Goal: Task Accomplishment & Management: Manage account settings

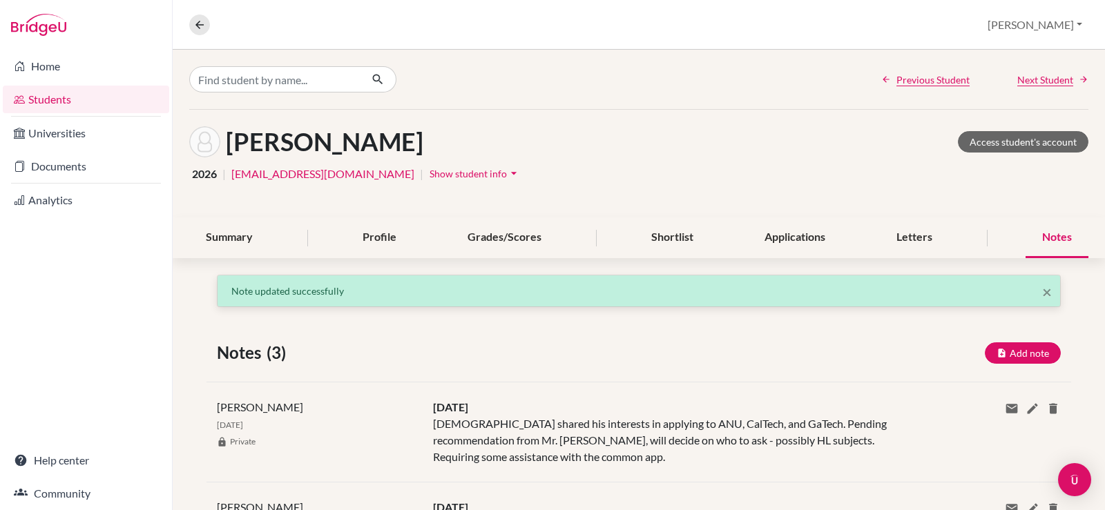
click at [271, 154] on h1 "Seo, Yejun" at bounding box center [324, 142] width 197 height 30
click at [273, 177] on link "yejun.seo@nis.com.ph" at bounding box center [322, 174] width 183 height 17
click at [507, 171] on icon "arrow_drop_down" at bounding box center [514, 173] width 14 height 14
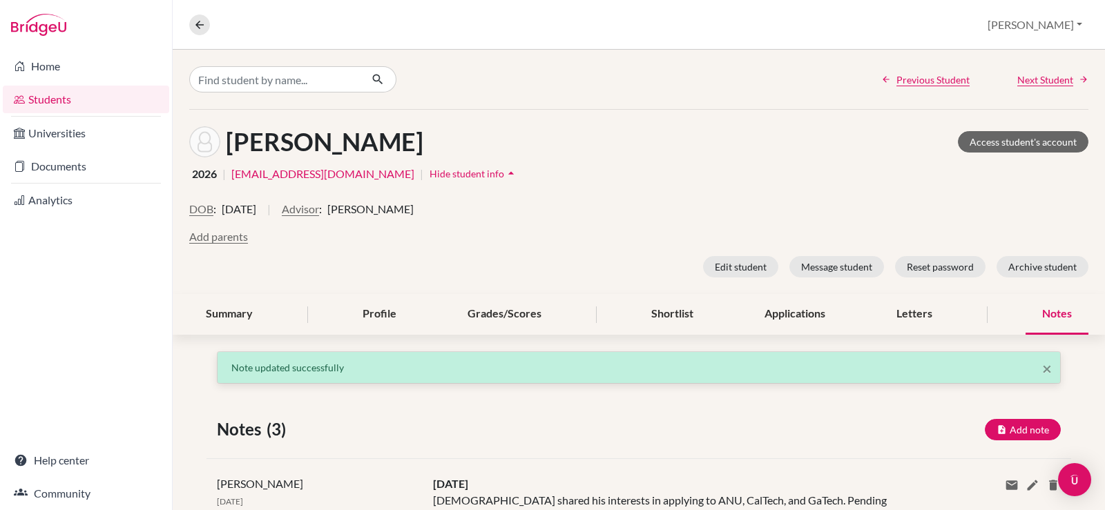
click at [286, 136] on h1 "Seo, Yejun" at bounding box center [324, 142] width 197 height 30
click at [52, 100] on link "Students" at bounding box center [86, 100] width 166 height 28
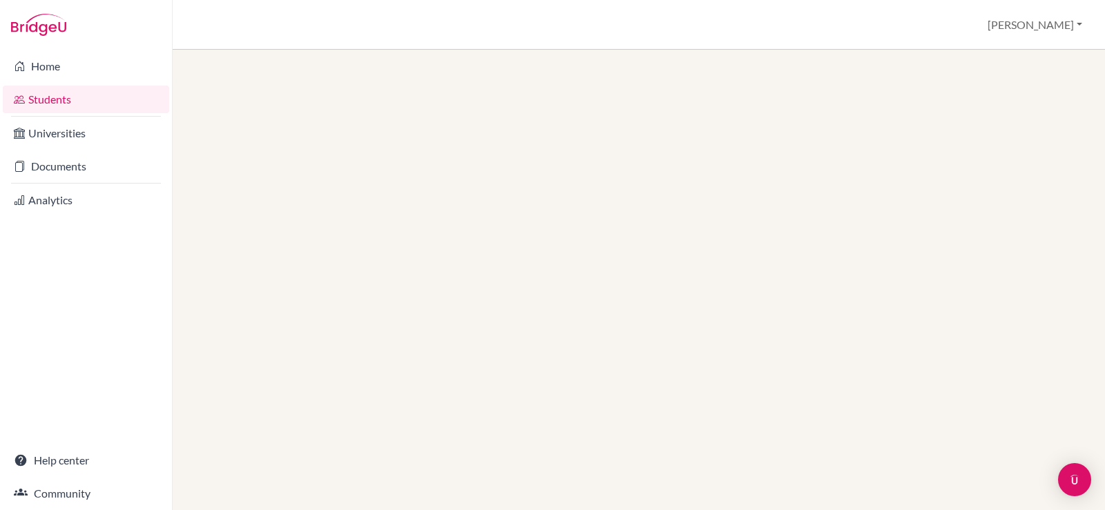
click at [55, 96] on link "Students" at bounding box center [86, 100] width 166 height 28
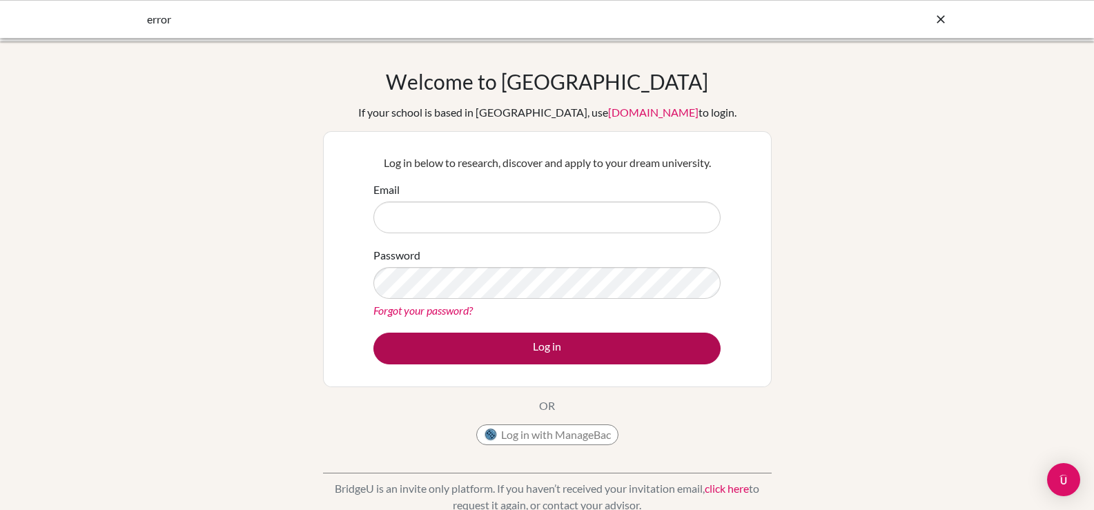
type input "trisha.laylo@nis.com.ph"
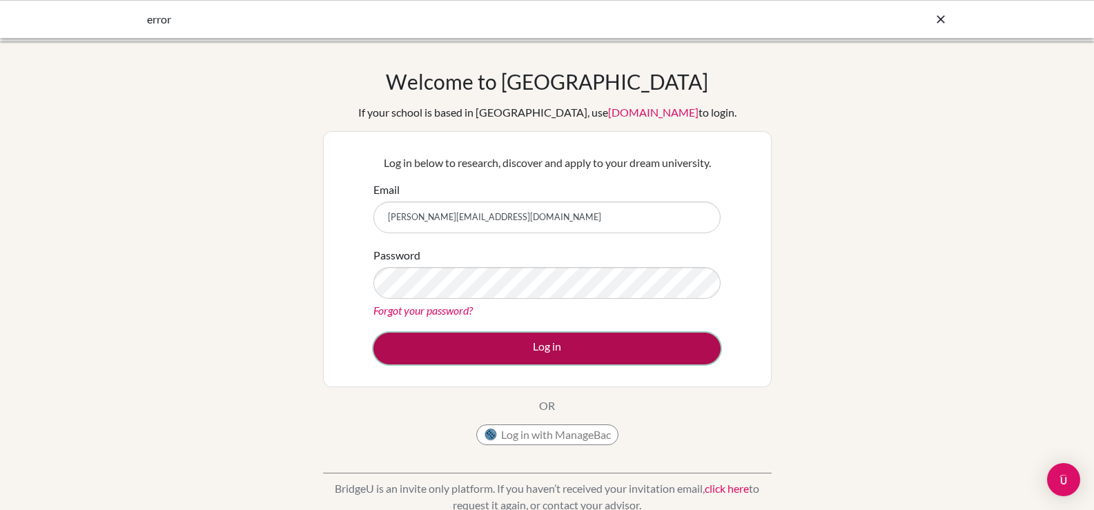
click at [563, 355] on button "Log in" at bounding box center [546, 349] width 347 height 32
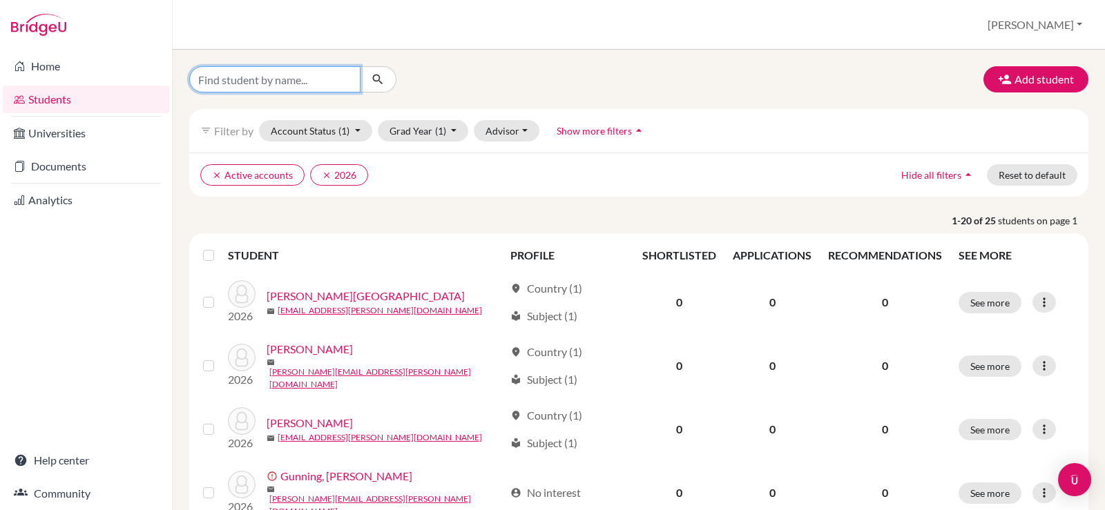
click at [305, 75] on input "Find student by name..." at bounding box center [274, 79] width 171 height 26
type input "yunseop"
click button "submit" at bounding box center [378, 79] width 37 height 26
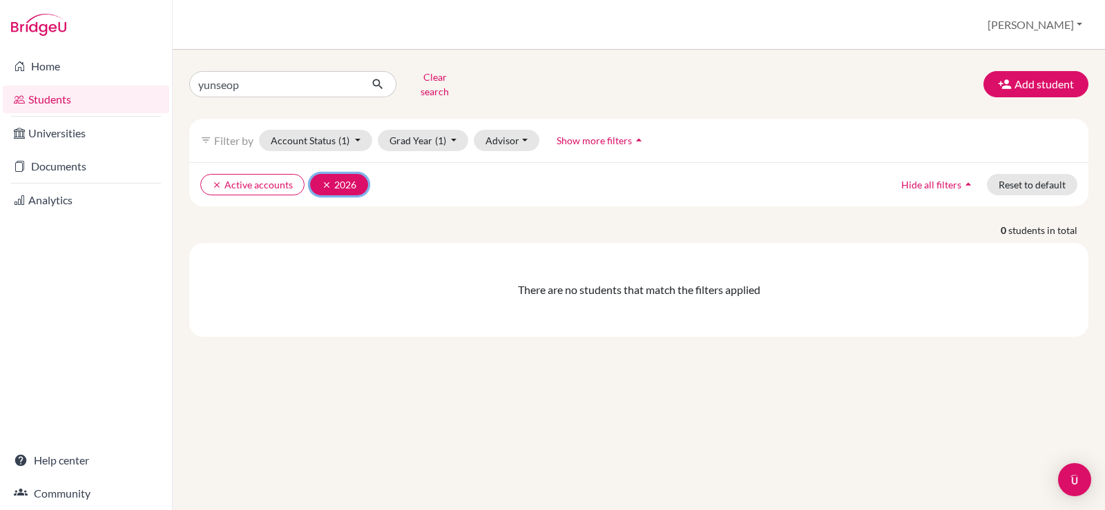
click at [342, 177] on button "clear 2026" at bounding box center [339, 184] width 58 height 21
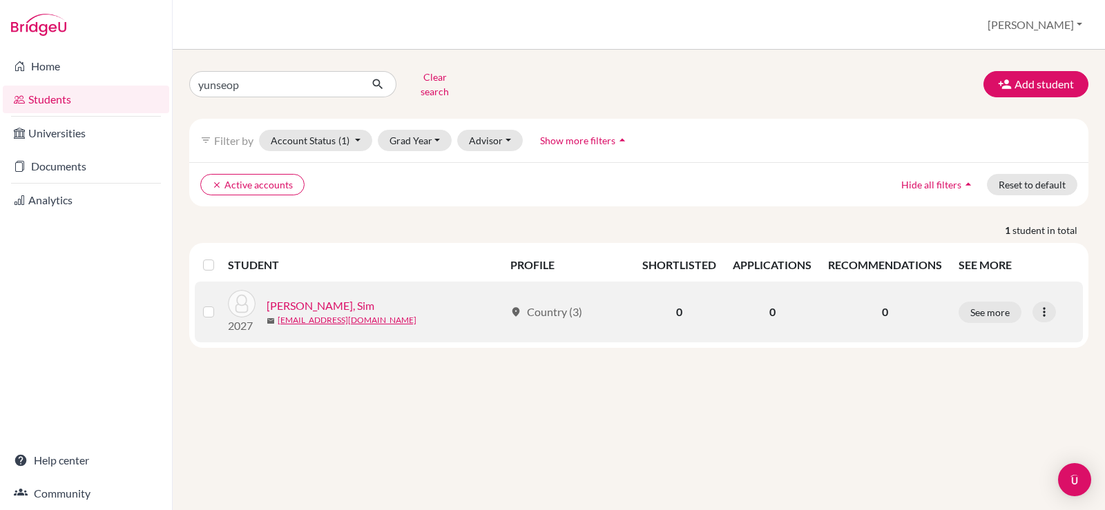
click at [309, 298] on link "Yun Seop, Sim" at bounding box center [320, 306] width 108 height 17
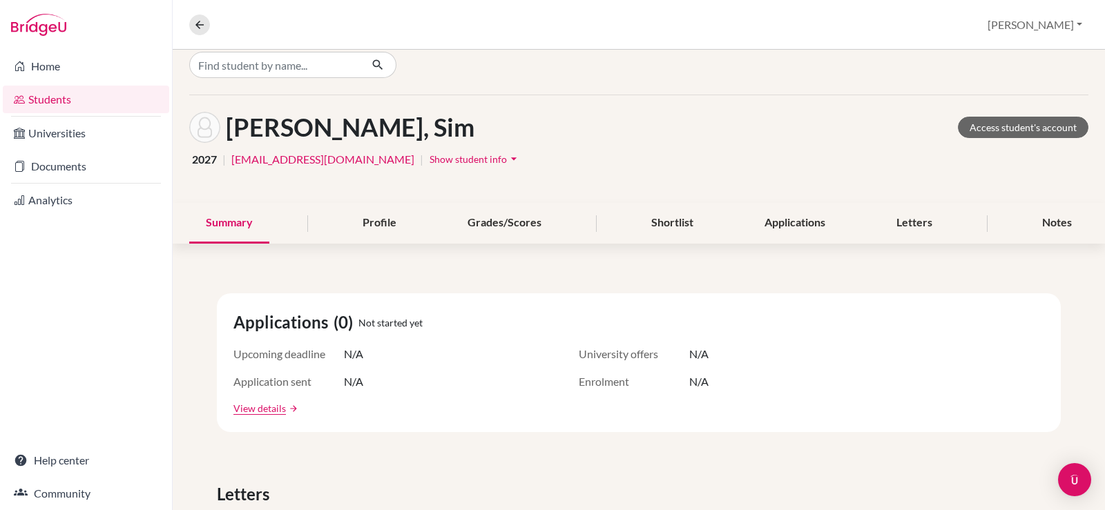
scroll to position [14, 0]
click at [325, 226] on div "Summary Profile Grades/Scores Shortlist Applications Letters Notes" at bounding box center [638, 224] width 899 height 41
click at [378, 226] on div "Profile" at bounding box center [379, 224] width 67 height 41
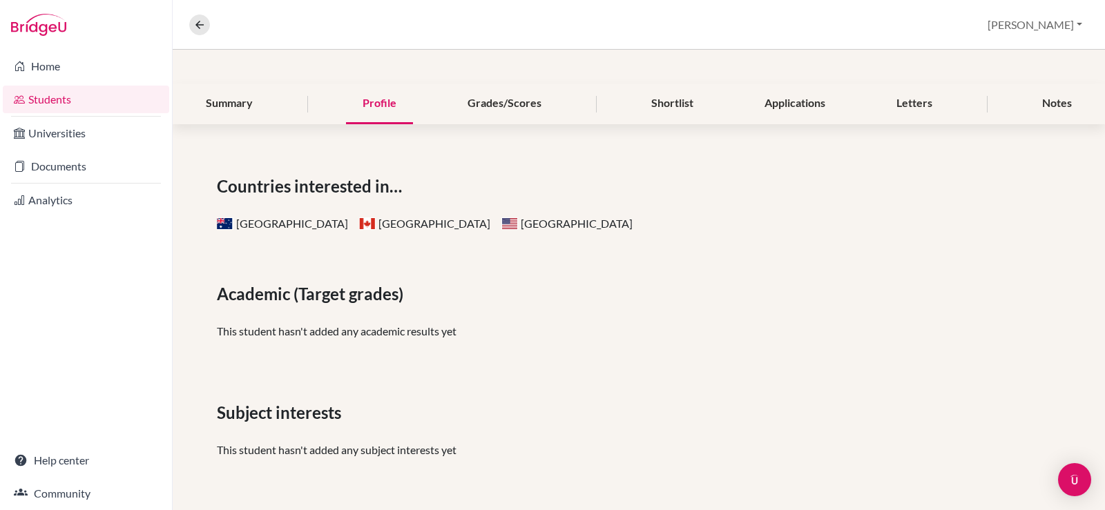
scroll to position [38, 0]
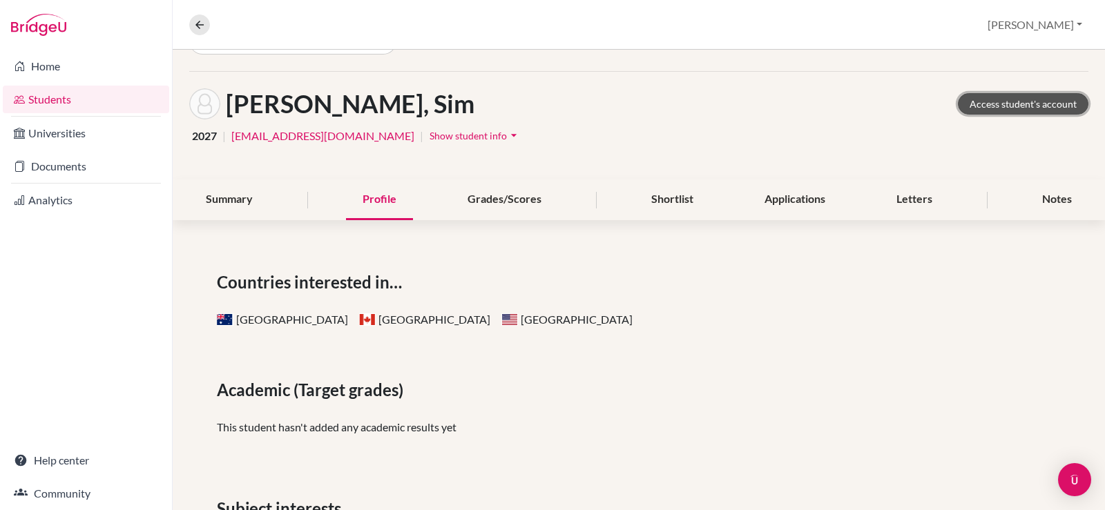
click at [1019, 99] on link "Access student's account" at bounding box center [1022, 103] width 130 height 21
